Goal: Book appointment/travel/reservation

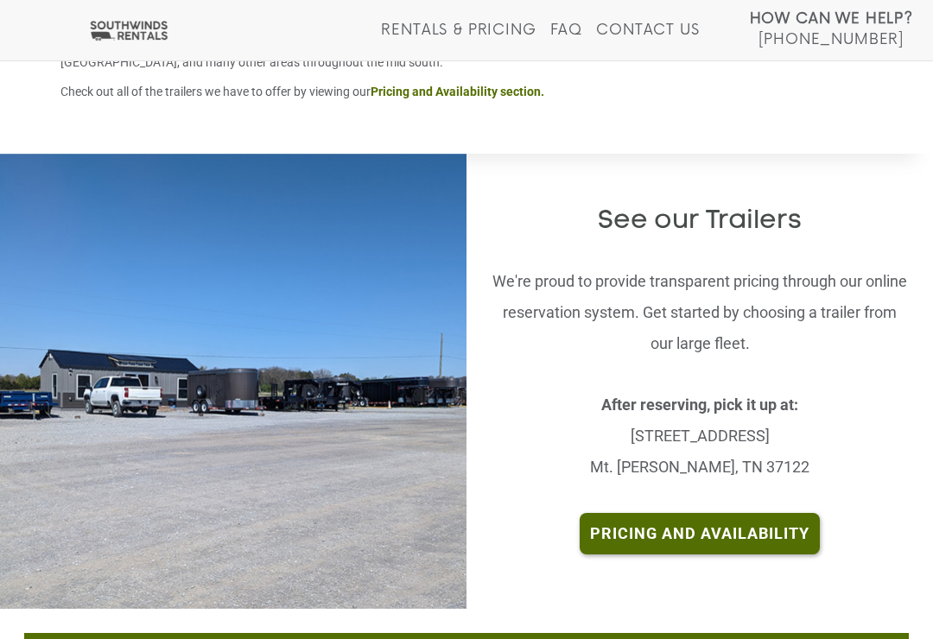
scroll to position [3329, 0]
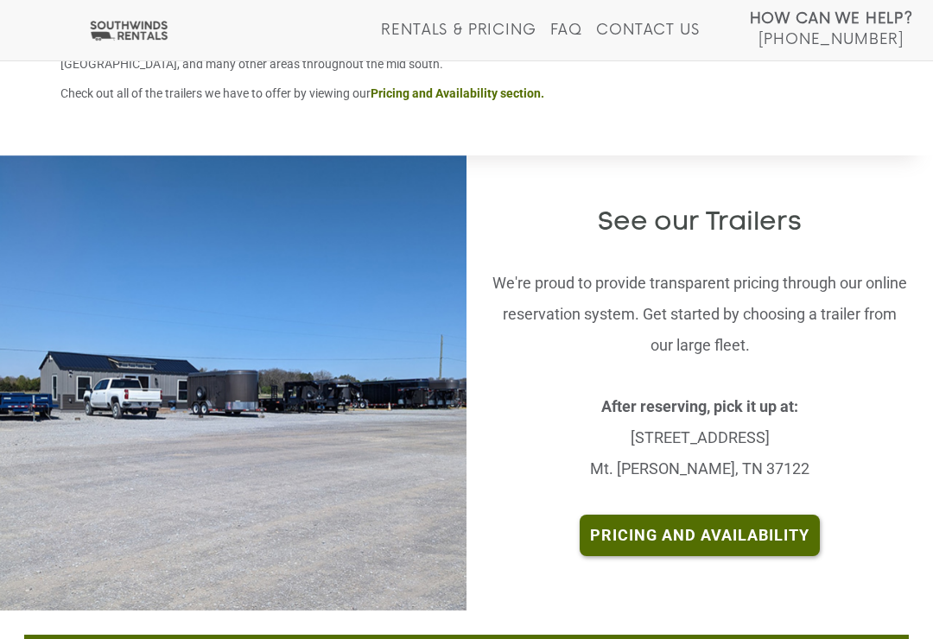
click at [726, 515] on link "Pricing and Availability" at bounding box center [699, 535] width 240 height 41
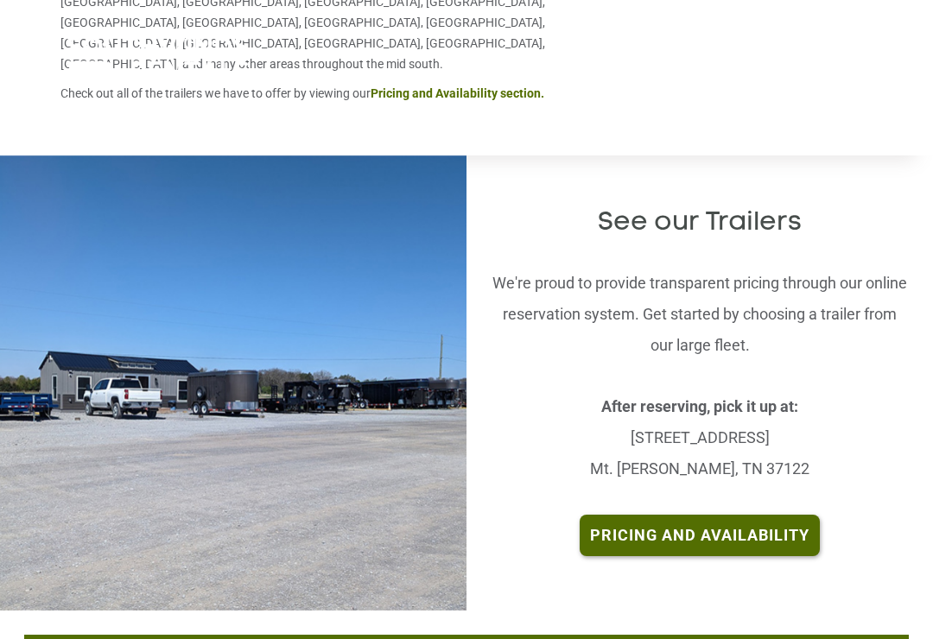
scroll to position [0, 0]
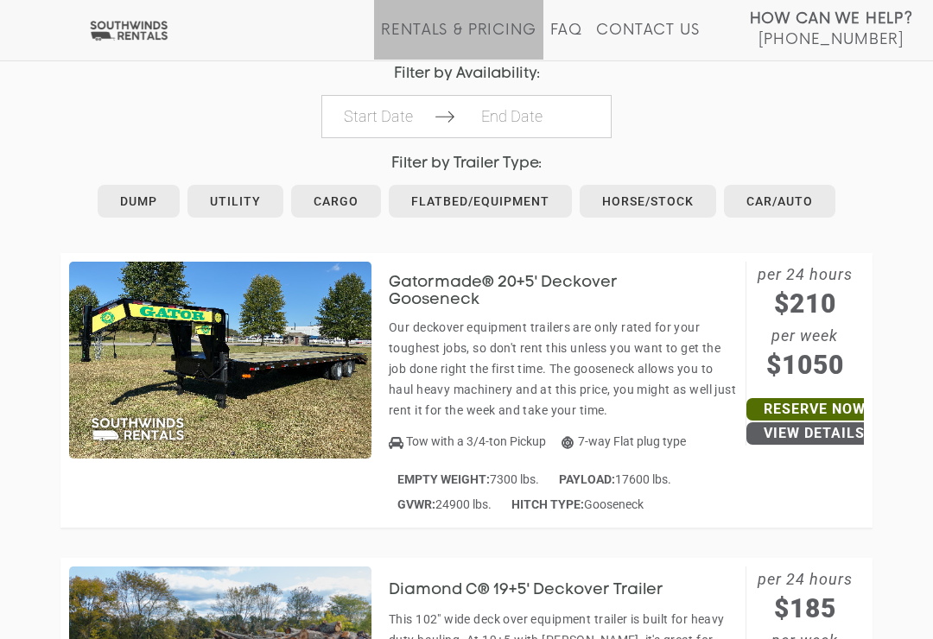
scroll to position [872, 0]
click at [643, 195] on link "Horse/Stock" at bounding box center [647, 202] width 136 height 33
